Goal: Complete application form

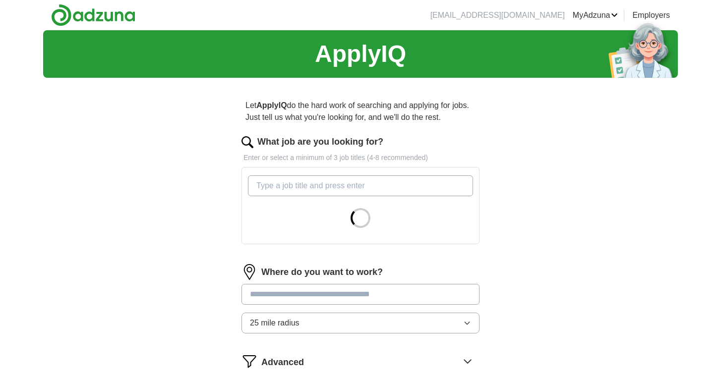
click at [353, 184] on input "What job are you looking for?" at bounding box center [360, 186] width 225 height 21
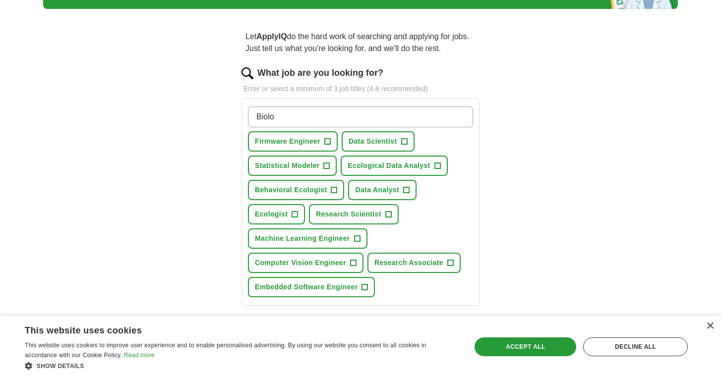
scroll to position [70, 0]
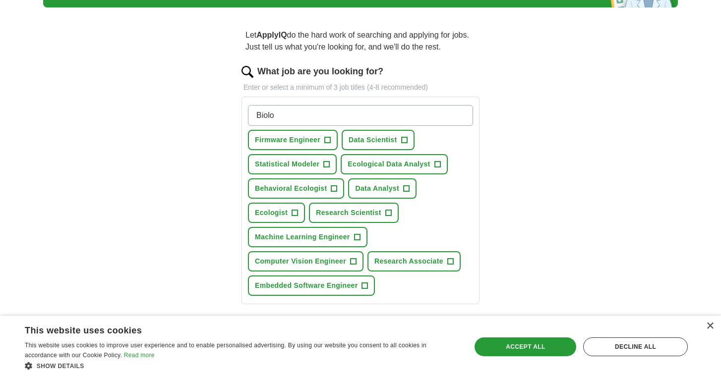
click at [335, 191] on span "+" at bounding box center [334, 189] width 6 height 8
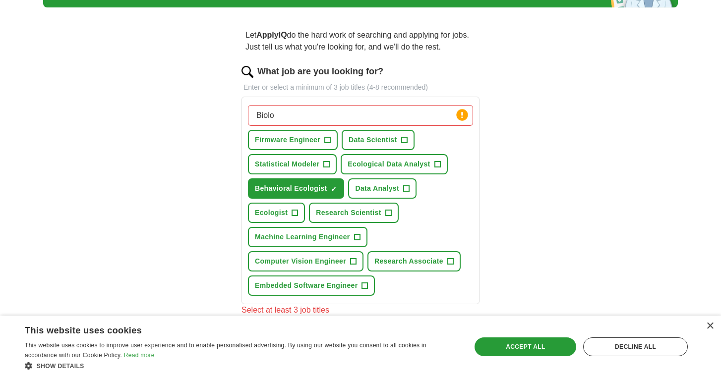
click at [405, 187] on span "+" at bounding box center [406, 189] width 6 height 8
click at [295, 214] on span "+" at bounding box center [295, 213] width 6 height 8
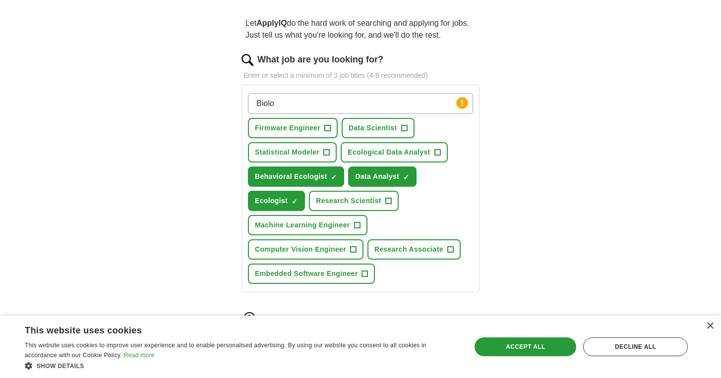
scroll to position [83, 0]
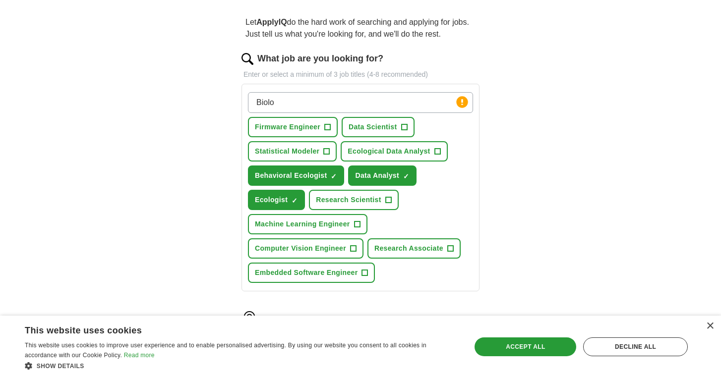
click at [392, 202] on button "Research Scientist +" at bounding box center [354, 200] width 90 height 20
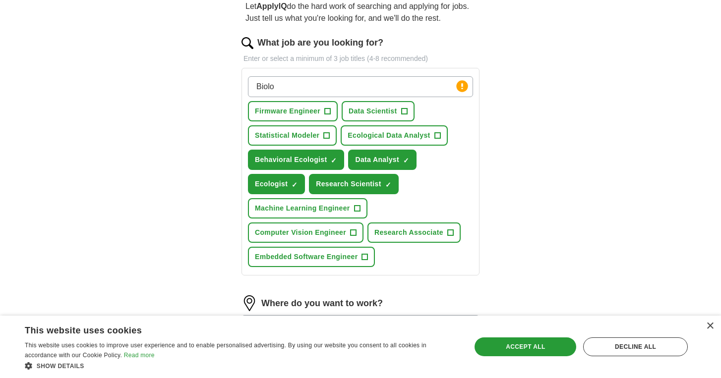
click at [437, 138] on span "+" at bounding box center [437, 136] width 6 height 8
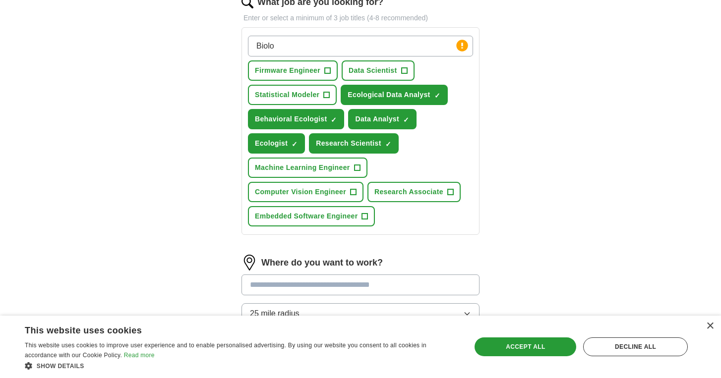
scroll to position [124, 0]
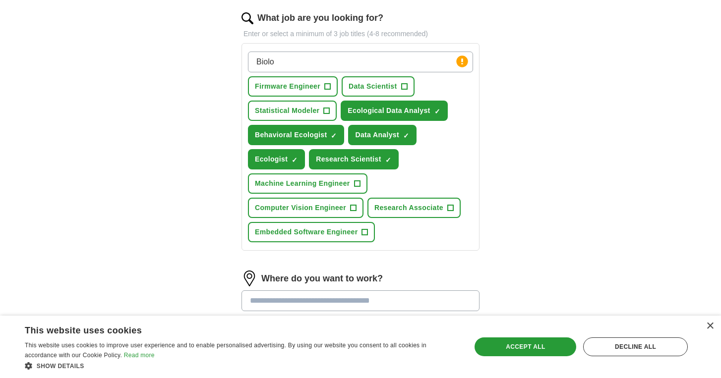
click at [363, 62] on input "Biolo" at bounding box center [360, 62] width 225 height 21
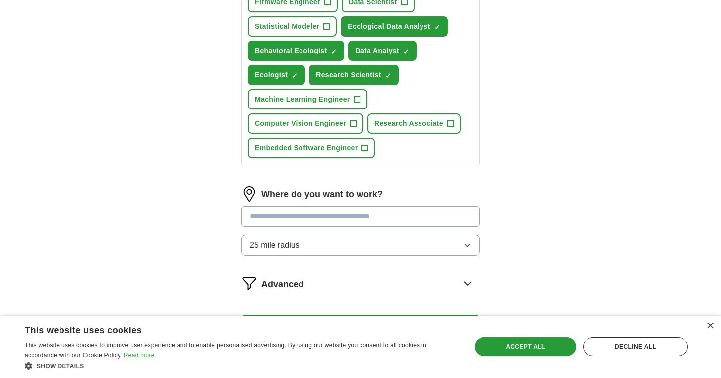
scroll to position [227, 0]
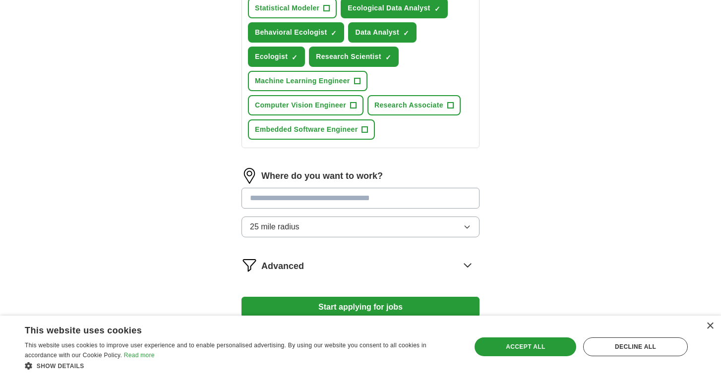
type input "marine"
click at [407, 204] on input "text" at bounding box center [360, 198] width 238 height 21
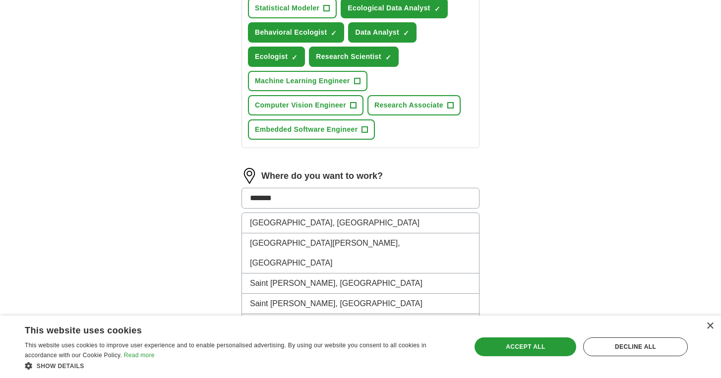
type input "********"
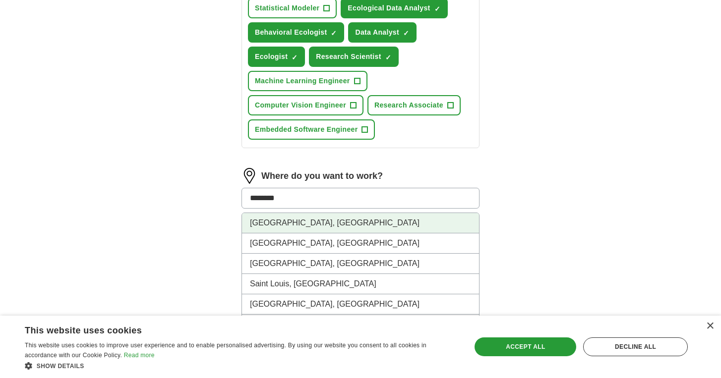
click at [393, 221] on li "[GEOGRAPHIC_DATA], [GEOGRAPHIC_DATA]" at bounding box center [360, 223] width 237 height 20
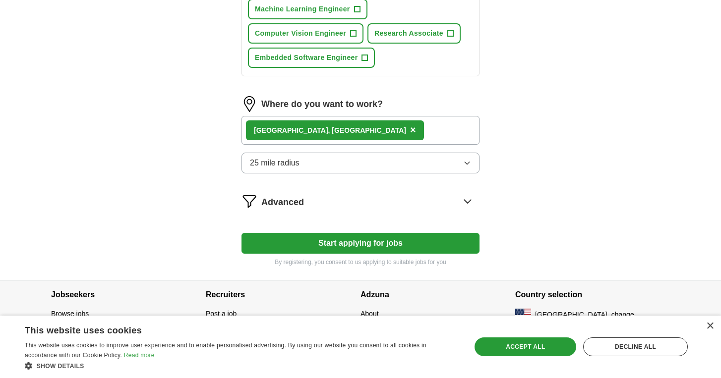
scroll to position [301, 0]
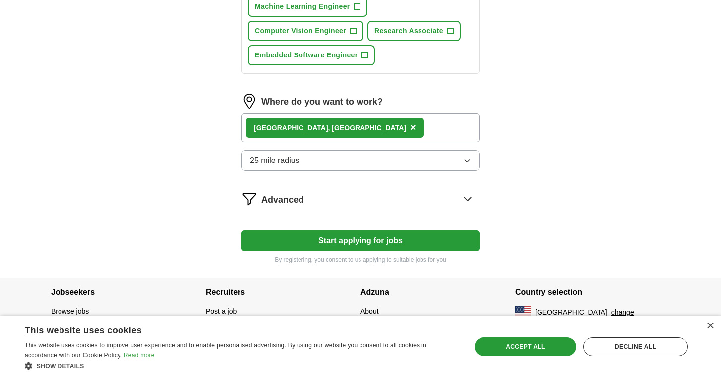
click at [424, 160] on button "25 mile radius" at bounding box center [360, 160] width 238 height 21
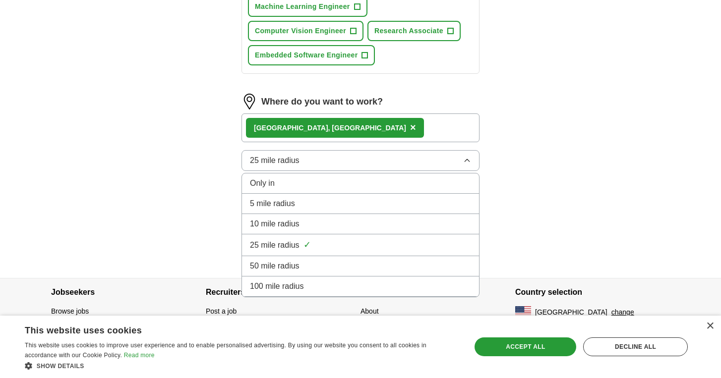
click at [365, 262] on div "50 mile radius" at bounding box center [360, 266] width 221 height 12
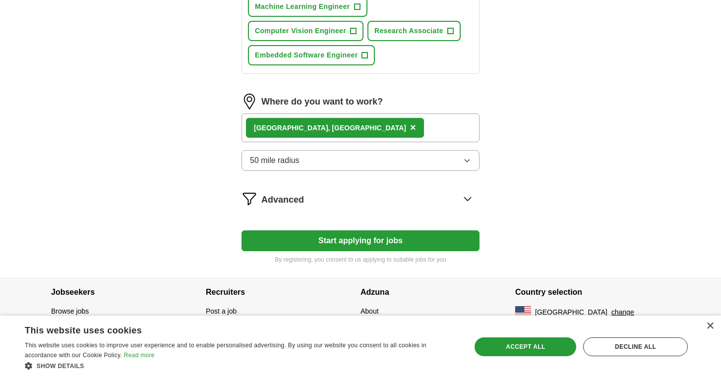
click at [462, 198] on icon at bounding box center [468, 199] width 16 height 16
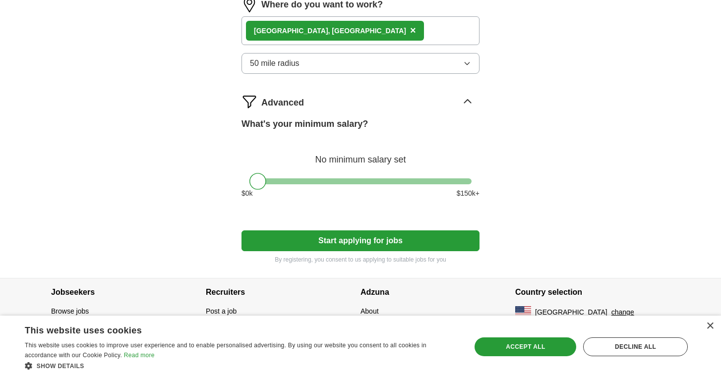
scroll to position [398, 0]
drag, startPoint x: 262, startPoint y: 178, endPoint x: 349, endPoint y: 186, distance: 87.6
click at [349, 186] on div at bounding box center [344, 181] width 17 height 17
click at [339, 240] on button "Start applying for jobs" at bounding box center [360, 241] width 238 height 21
select select "**"
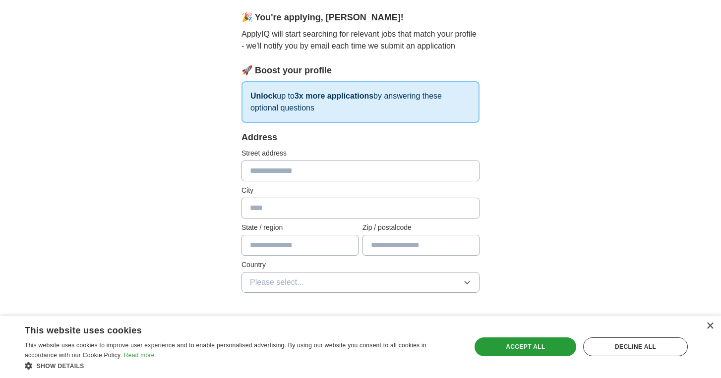
scroll to position [63, 0]
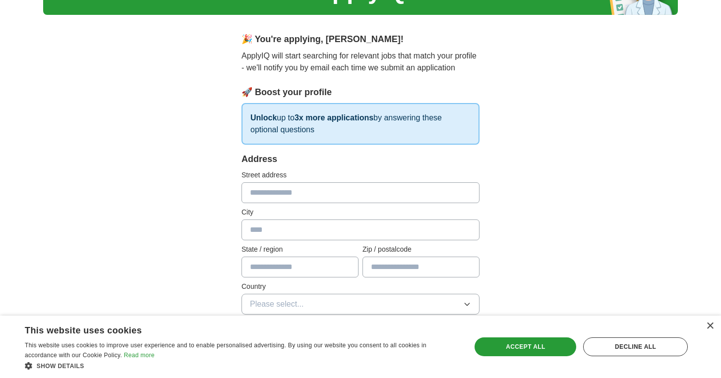
click at [294, 203] on div "Address Street address City State / region Zip / postalcode Country Please sele…" at bounding box center [360, 240] width 238 height 174
type input "**********"
drag, startPoint x: 299, startPoint y: 270, endPoint x: 215, endPoint y: 269, distance: 84.3
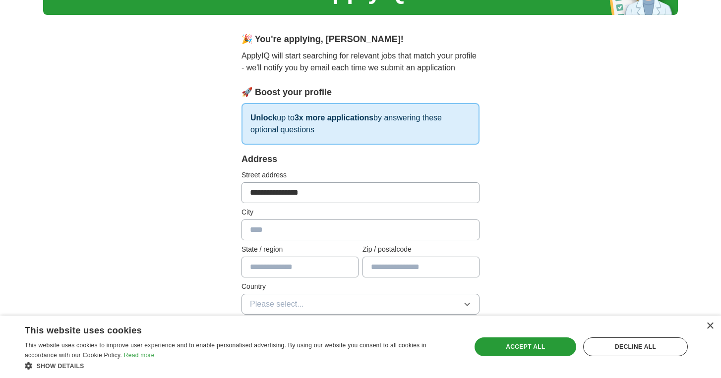
paste input "**********"
type input "**********"
click at [269, 281] on div "**********" at bounding box center [360, 240] width 238 height 174
click at [268, 270] on input "text" at bounding box center [299, 267] width 117 height 21
type input "**"
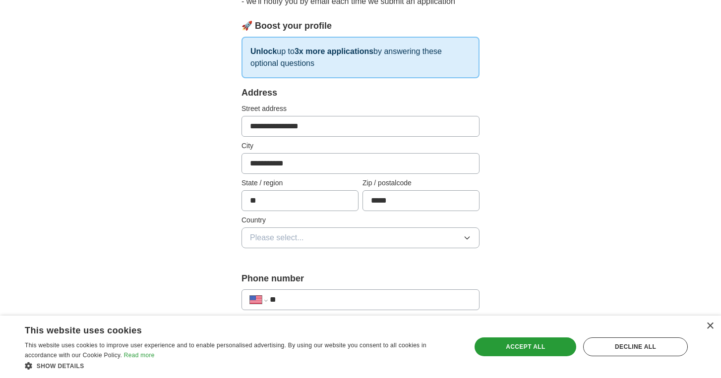
scroll to position [150, 0]
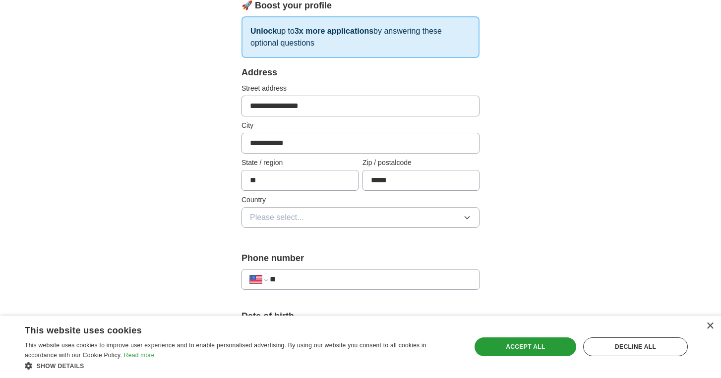
type input "*****"
click at [360, 208] on button "Please select..." at bounding box center [360, 217] width 238 height 21
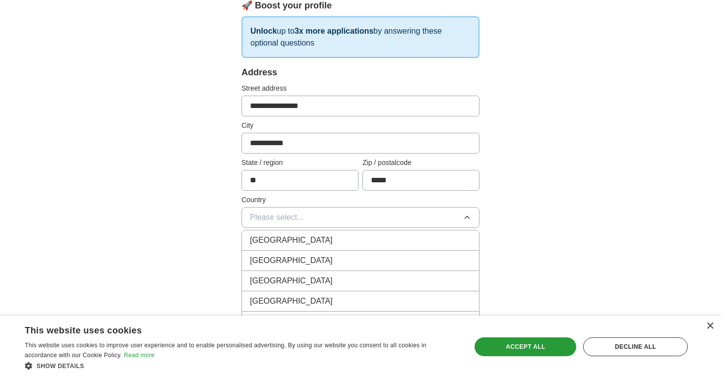
click at [334, 258] on div "[GEOGRAPHIC_DATA]" at bounding box center [360, 261] width 221 height 12
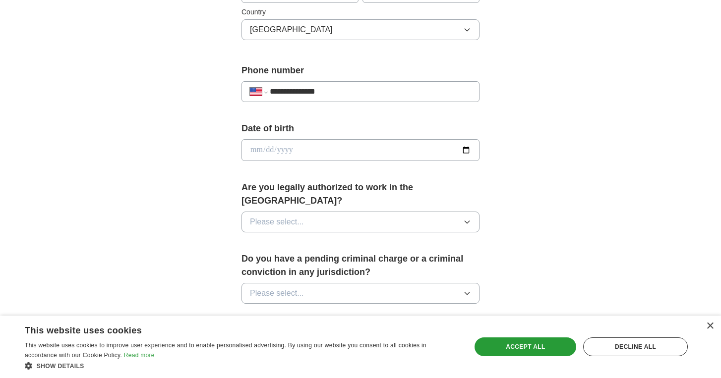
scroll to position [409, 0]
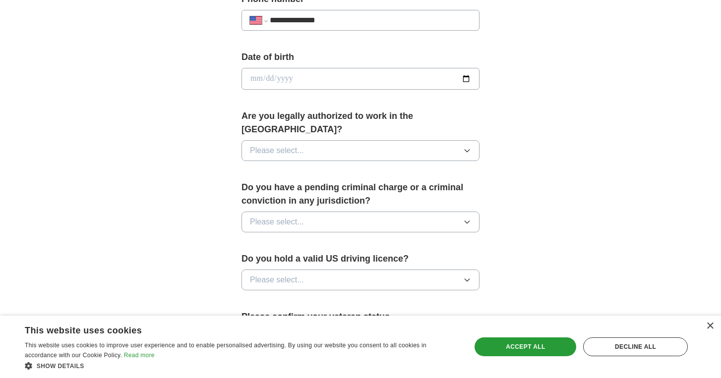
type input "**********"
click at [303, 77] on input "date" at bounding box center [360, 79] width 238 height 22
click at [268, 76] on input "date" at bounding box center [360, 79] width 238 height 22
click at [289, 80] on input "date" at bounding box center [360, 79] width 238 height 22
type input "**********"
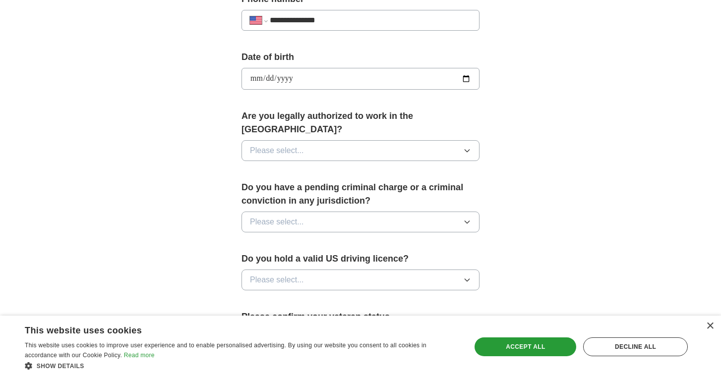
click at [495, 98] on div "**********" at bounding box center [360, 100] width 317 height 847
click at [421, 143] on button "Please select..." at bounding box center [360, 150] width 238 height 21
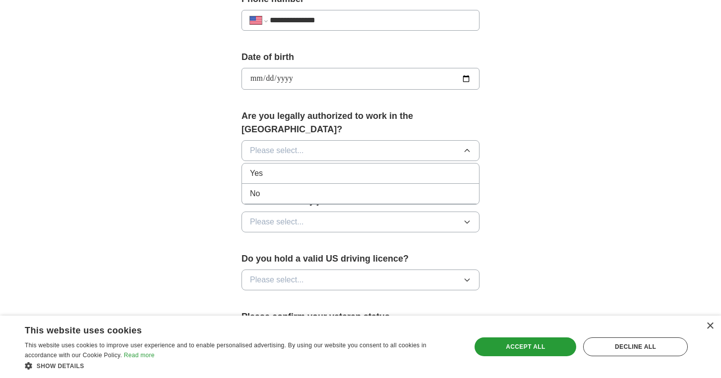
click at [380, 168] on div "Yes" at bounding box center [360, 174] width 221 height 12
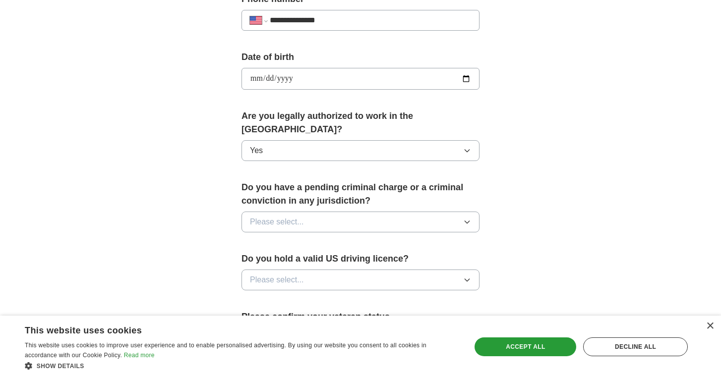
click at [366, 212] on button "Please select..." at bounding box center [360, 222] width 238 height 21
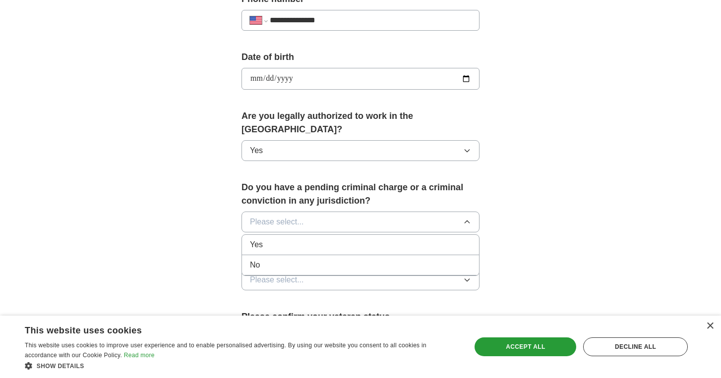
click at [351, 259] on div "No" at bounding box center [360, 265] width 221 height 12
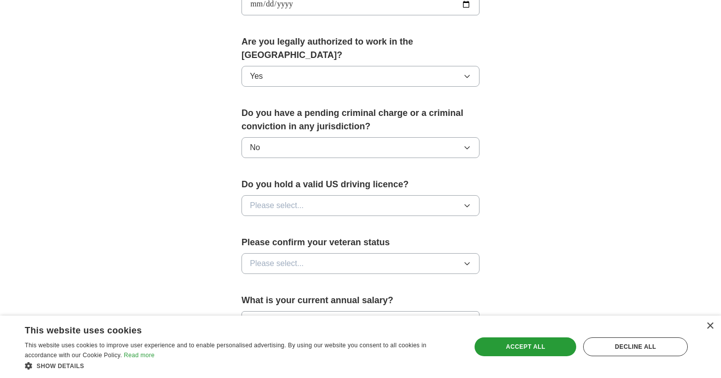
scroll to position [491, 0]
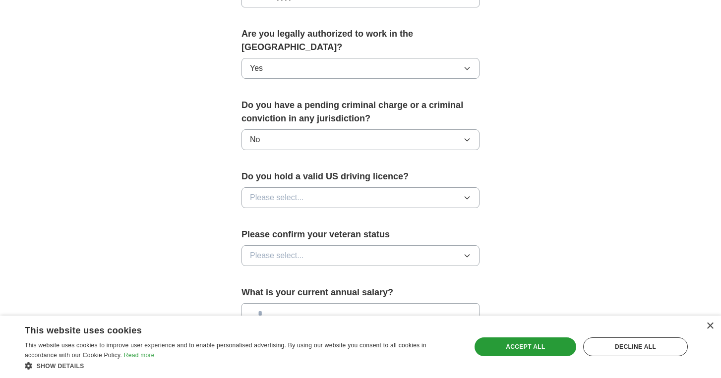
click at [353, 187] on button "Please select..." at bounding box center [360, 197] width 238 height 21
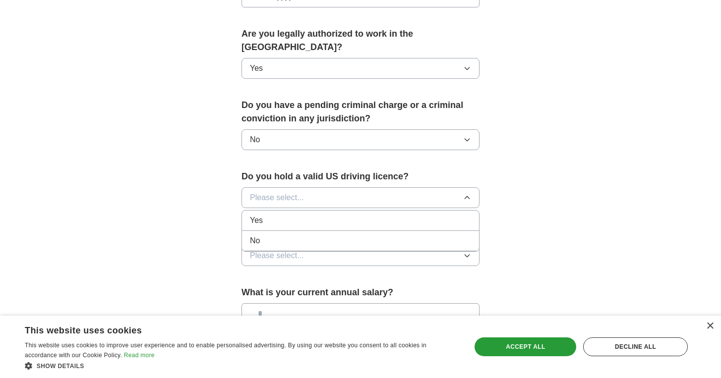
click at [350, 215] on div "Yes" at bounding box center [360, 221] width 221 height 12
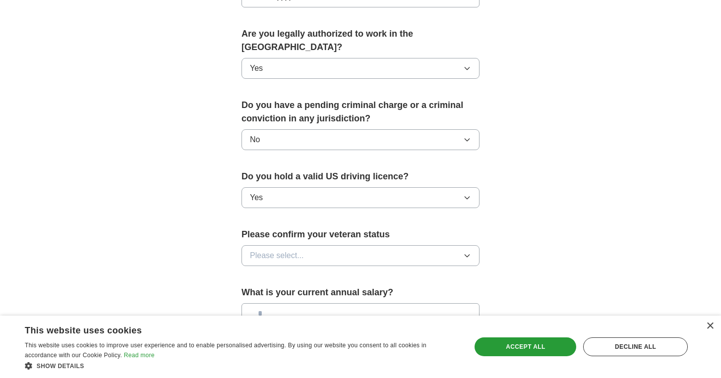
click at [344, 245] on button "Please select..." at bounding box center [360, 255] width 238 height 21
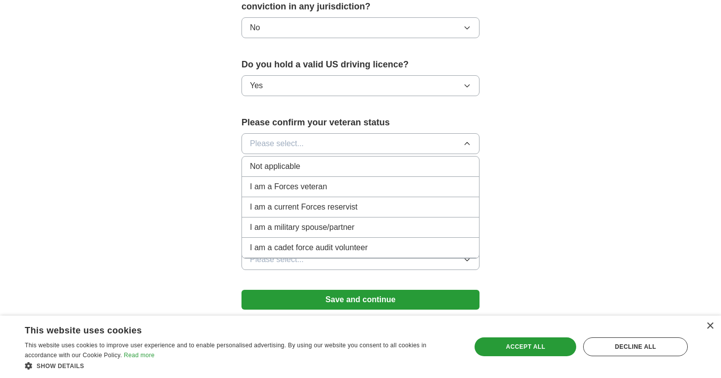
scroll to position [605, 0]
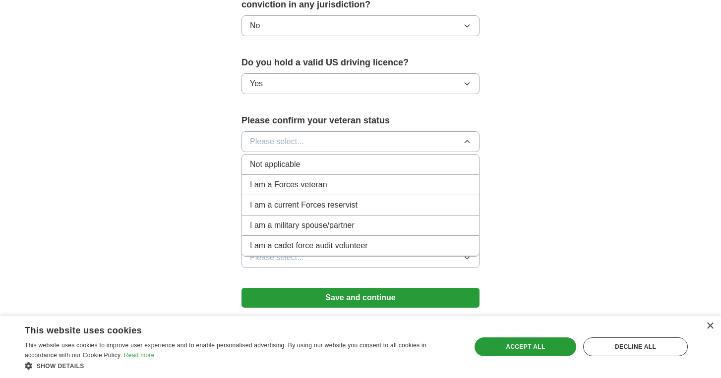
click at [322, 159] on div "Not applicable" at bounding box center [360, 165] width 221 height 12
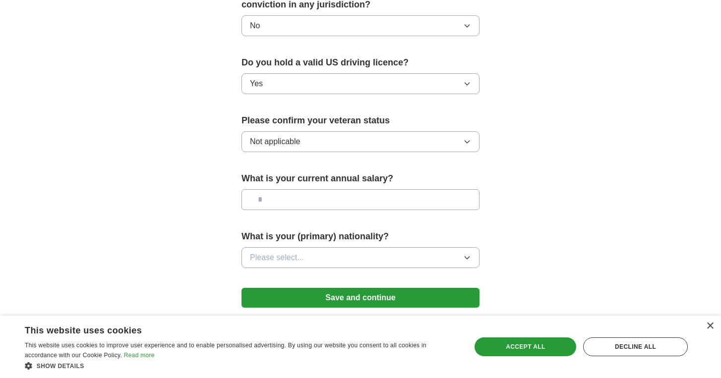
click at [333, 193] on input "text" at bounding box center [360, 199] width 238 height 21
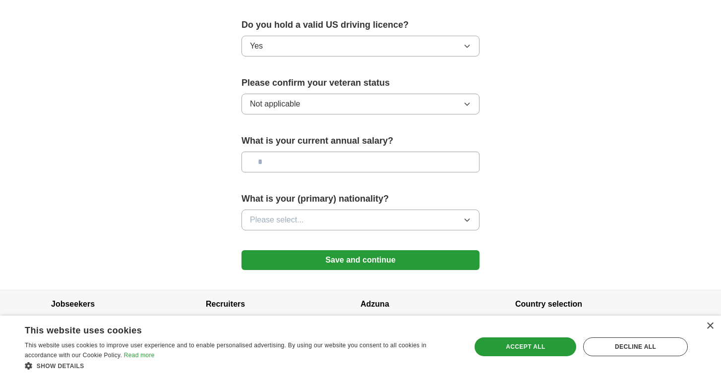
scroll to position [643, 0]
click at [333, 215] on button "Please select..." at bounding box center [360, 220] width 238 height 21
click at [472, 152] on input "text" at bounding box center [360, 162] width 238 height 21
click at [367, 251] on button "Save and continue" at bounding box center [360, 261] width 238 height 20
